Goal: Information Seeking & Learning: Find specific page/section

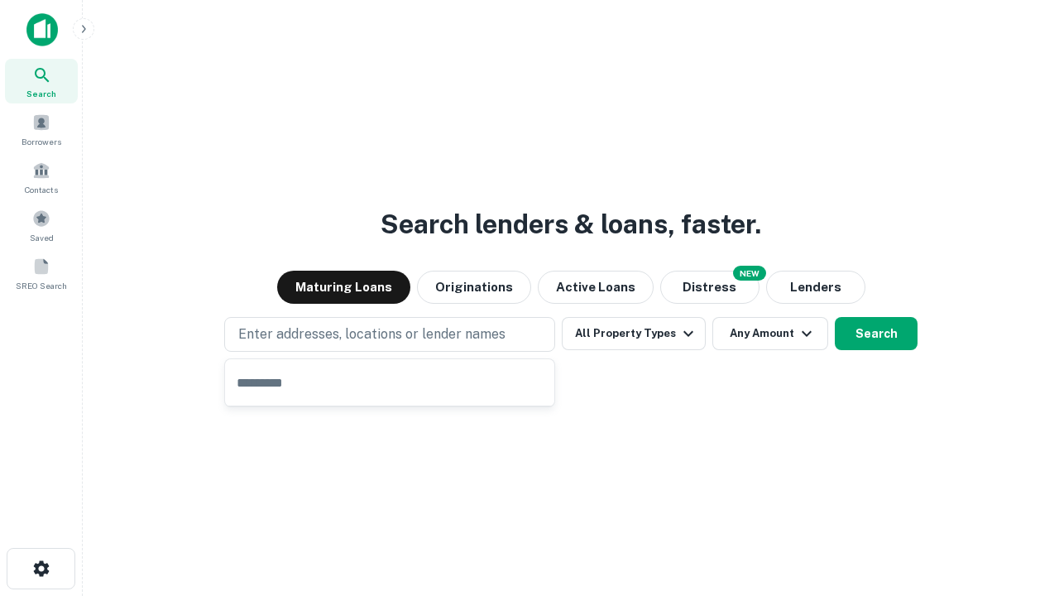
type input "**********"
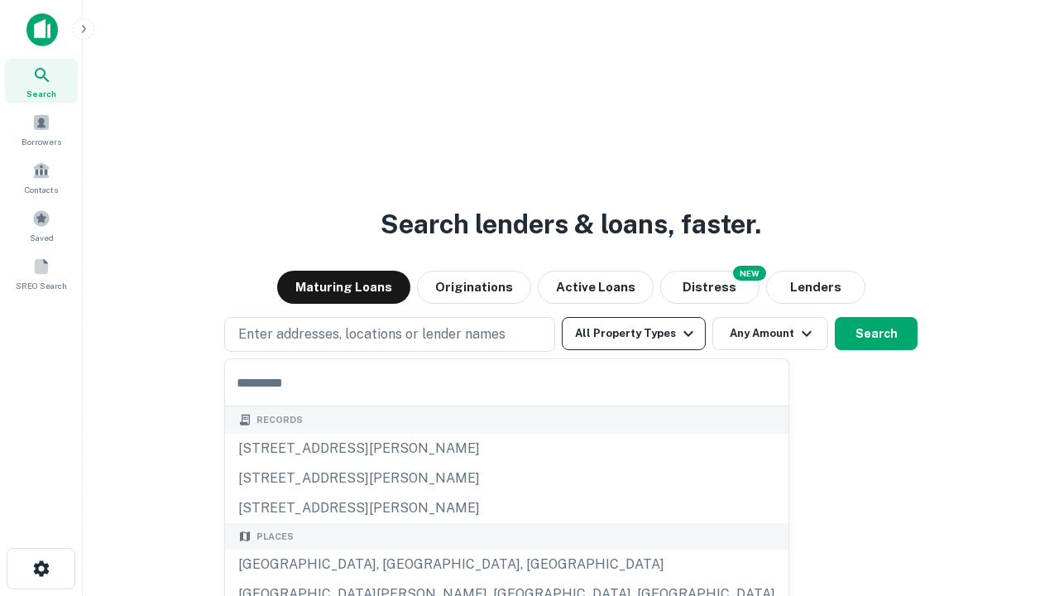
click at [634, 333] on button "All Property Types" at bounding box center [634, 333] width 144 height 33
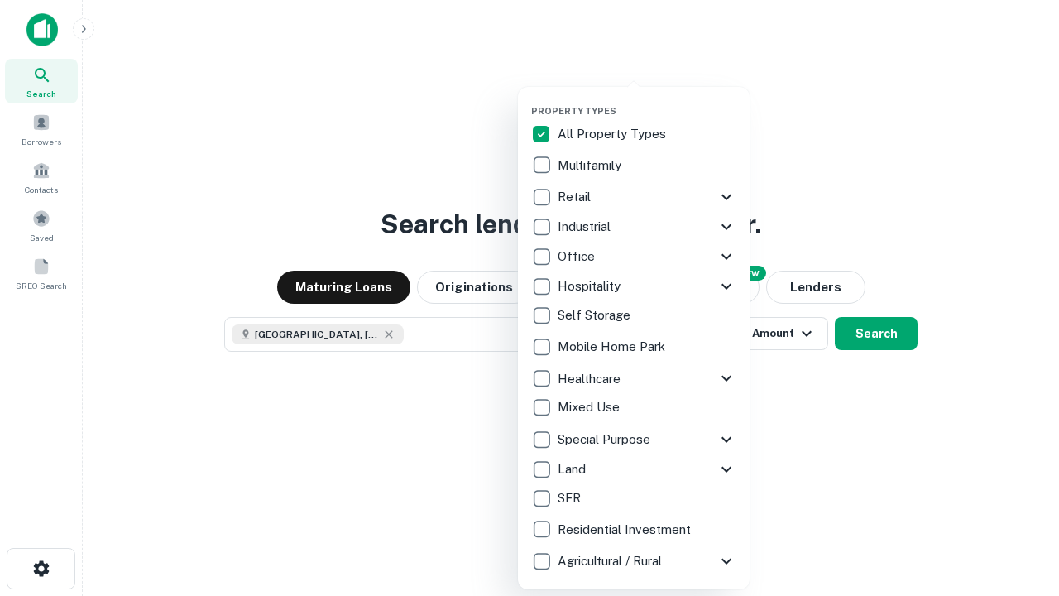
click at [647, 100] on button "button" at bounding box center [647, 100] width 232 height 1
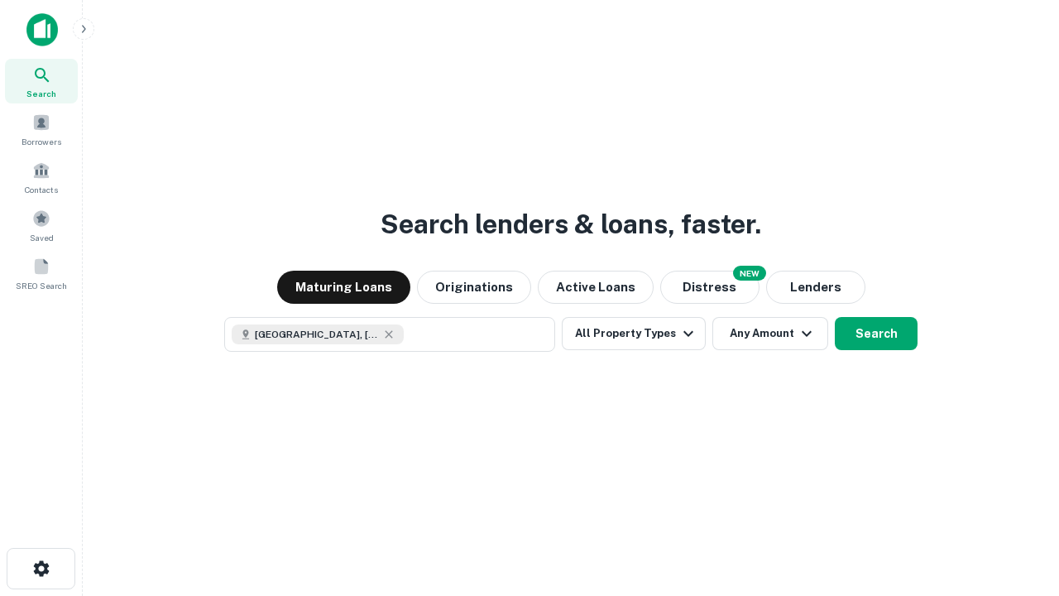
scroll to position [26, 0]
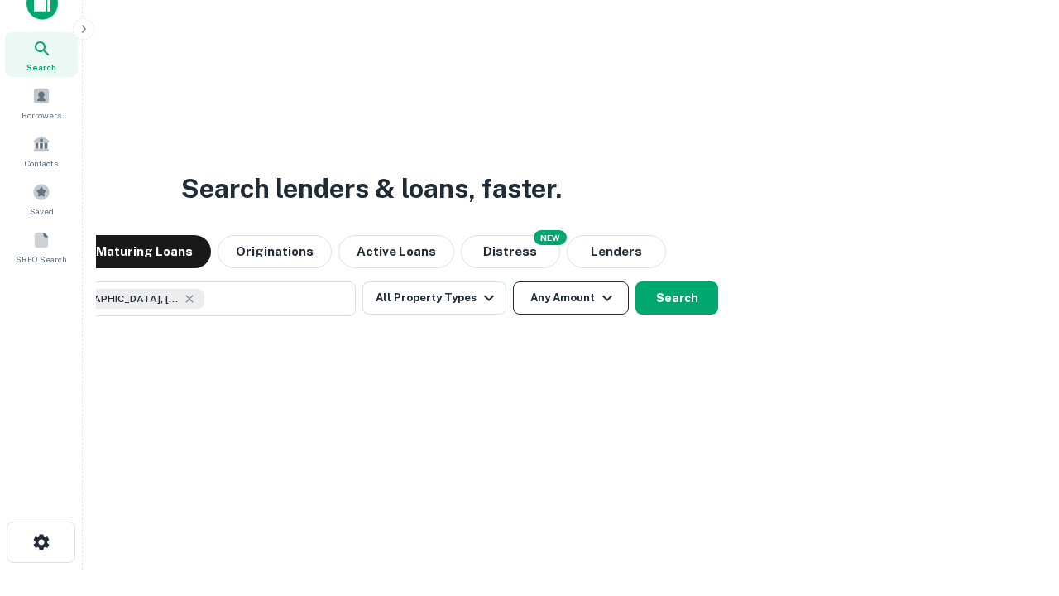
click at [513, 281] on button "Any Amount" at bounding box center [571, 297] width 116 height 33
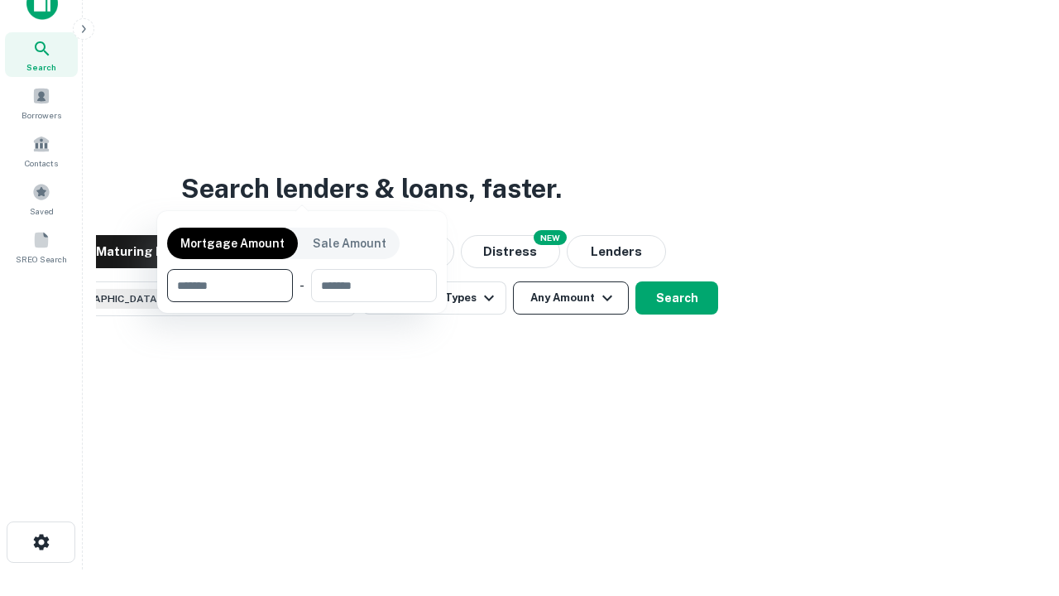
scroll to position [119, 468]
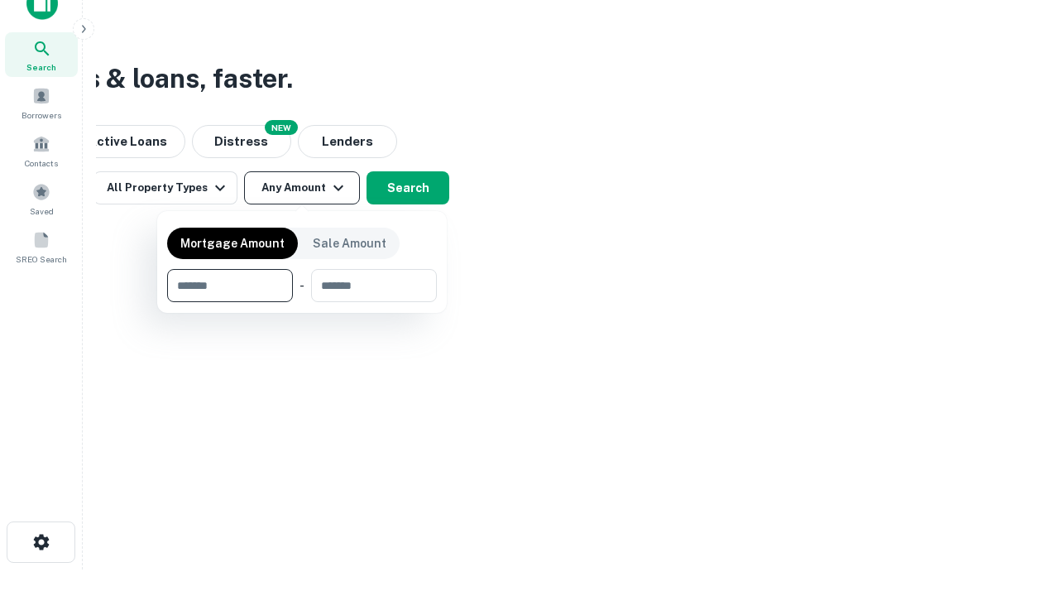
type input "*******"
click at [302, 302] on button "button" at bounding box center [302, 302] width 270 height 1
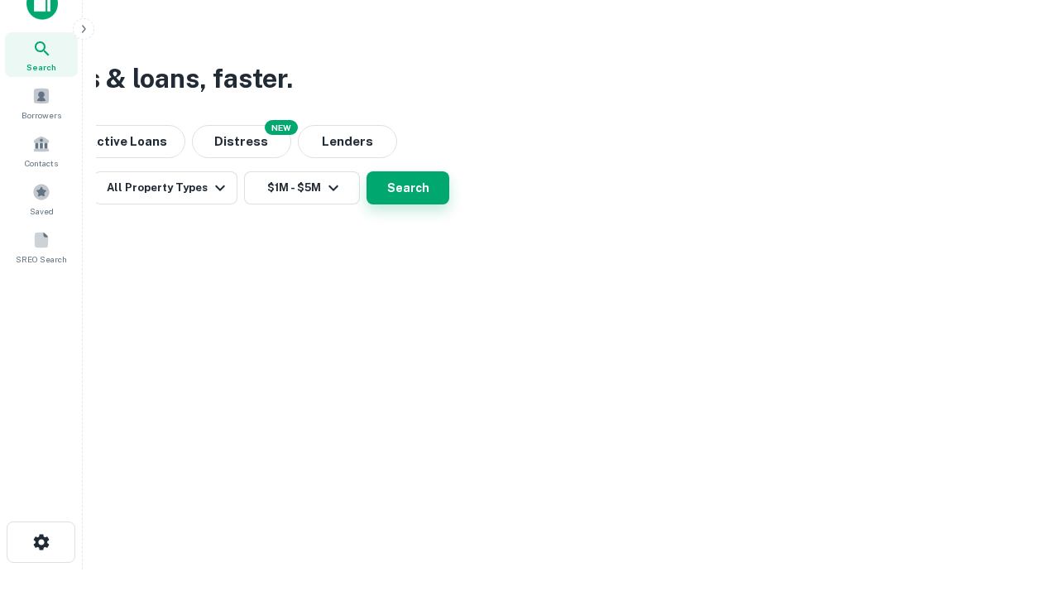
click at [449, 204] on button "Search" at bounding box center [408, 187] width 83 height 33
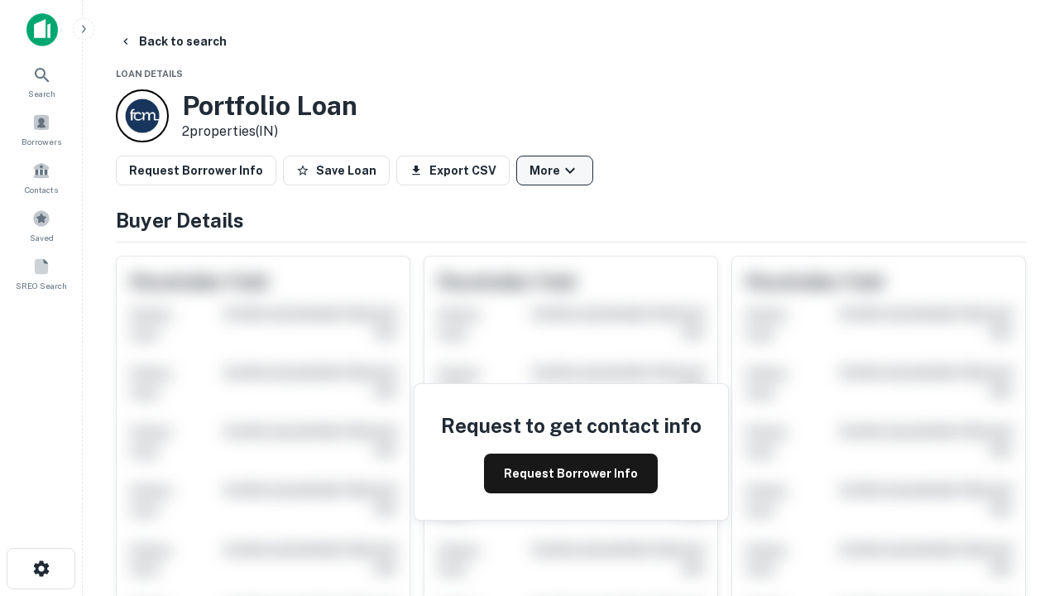
click at [554, 170] on button "More" at bounding box center [554, 171] width 77 height 30
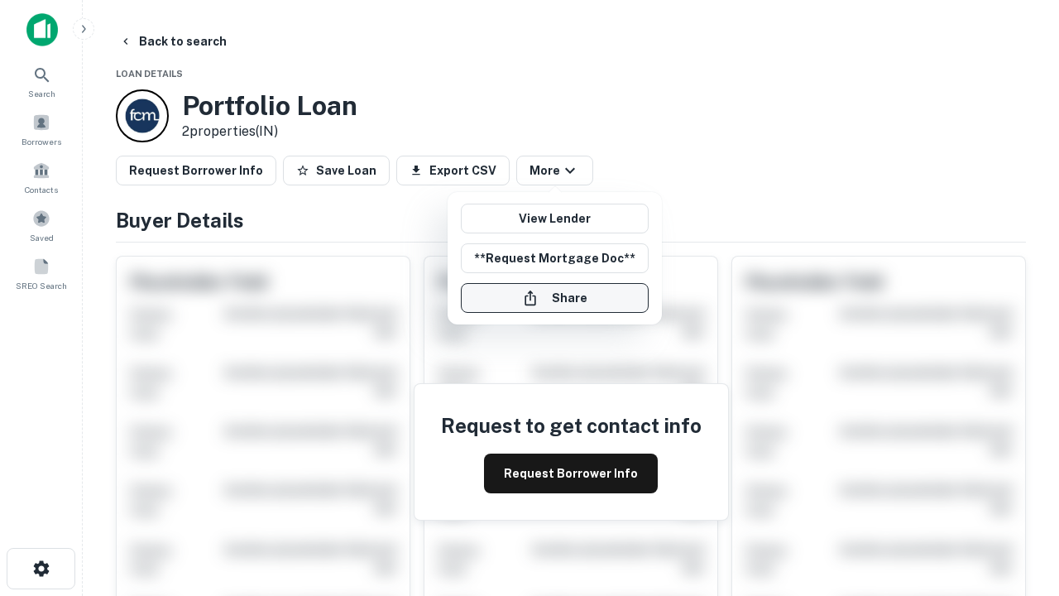
click at [554, 298] on button "Share" at bounding box center [555, 298] width 188 height 30
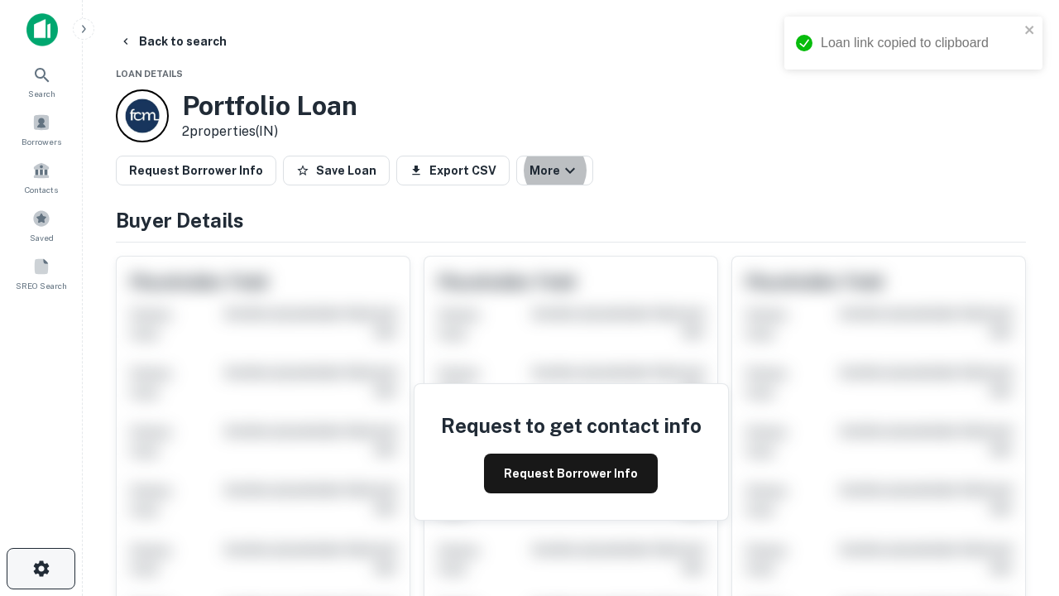
click at [41, 569] on icon "button" at bounding box center [41, 569] width 20 height 20
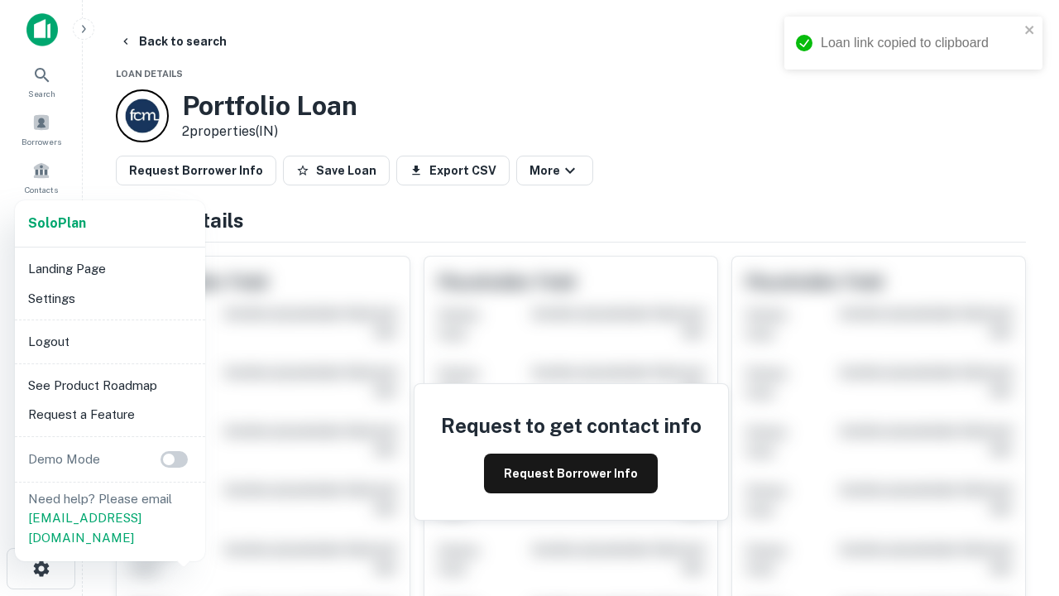
click at [109, 341] on li "Logout" at bounding box center [110, 342] width 177 height 30
